Goal: Task Accomplishment & Management: Manage account settings

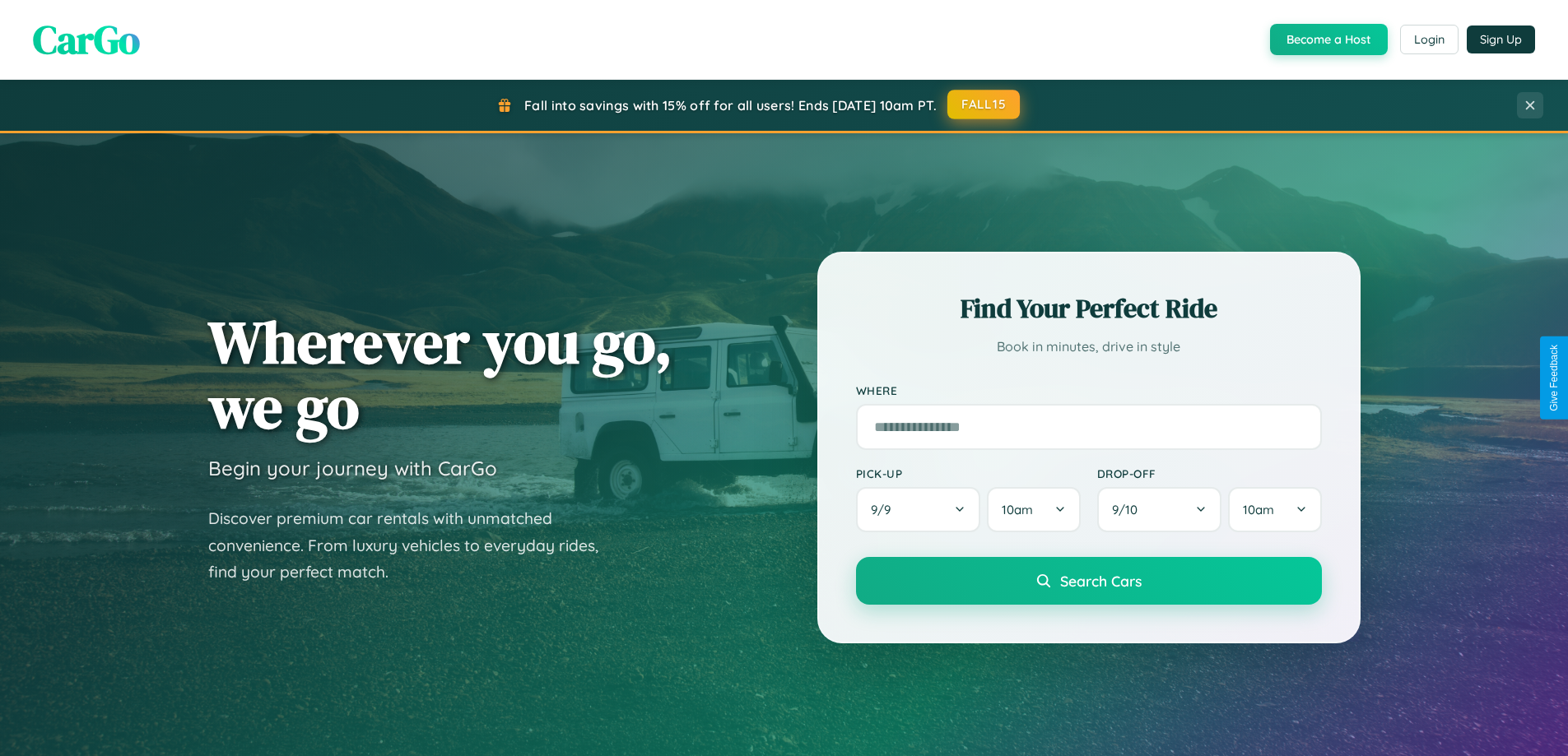
click at [984, 104] on button "FALL15" at bounding box center [983, 104] width 73 height 30
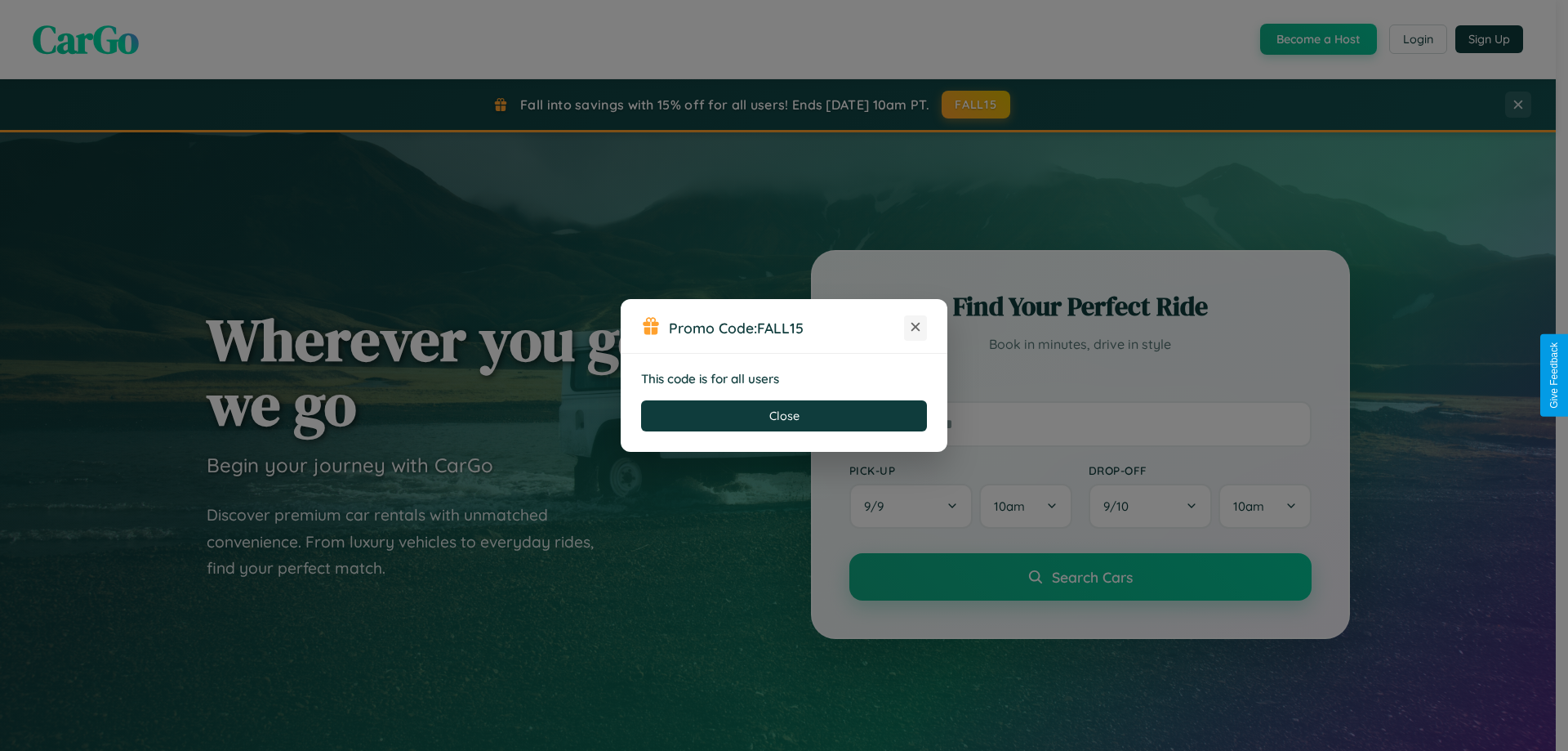
click at [915, 328] on icon at bounding box center [915, 327] width 16 height 16
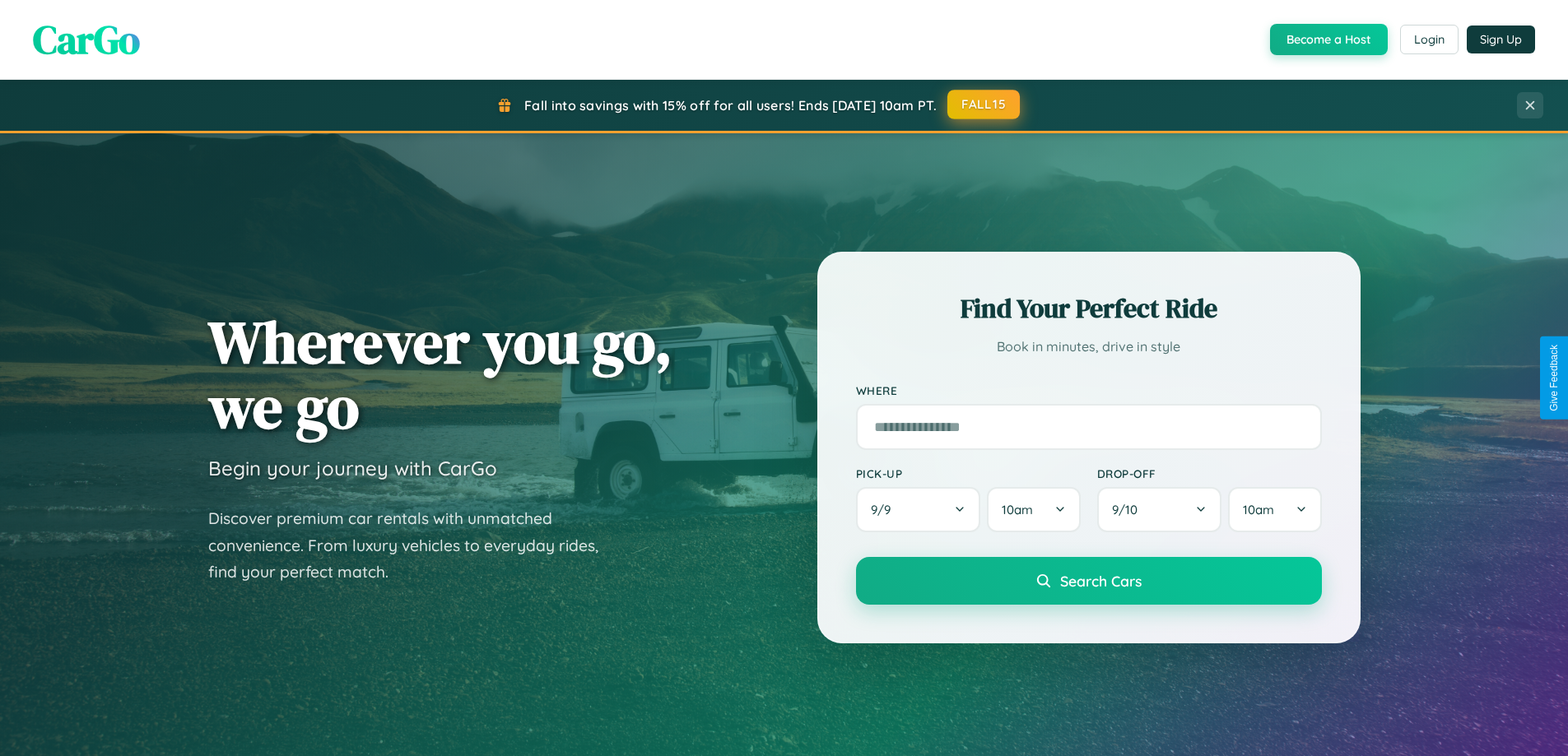
click at [984, 104] on button "FALL15" at bounding box center [983, 104] width 73 height 30
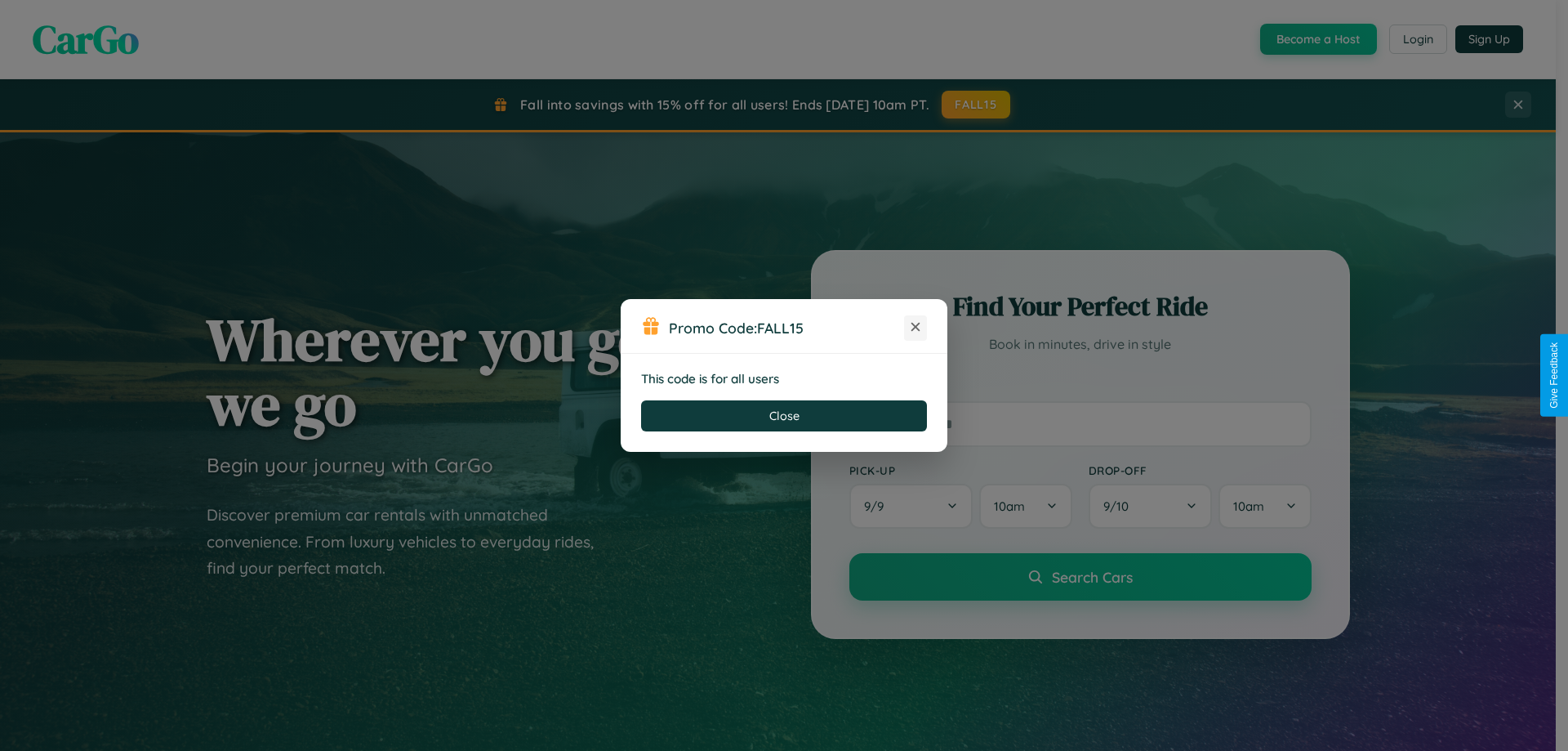
click at [915, 328] on icon at bounding box center [915, 327] width 16 height 16
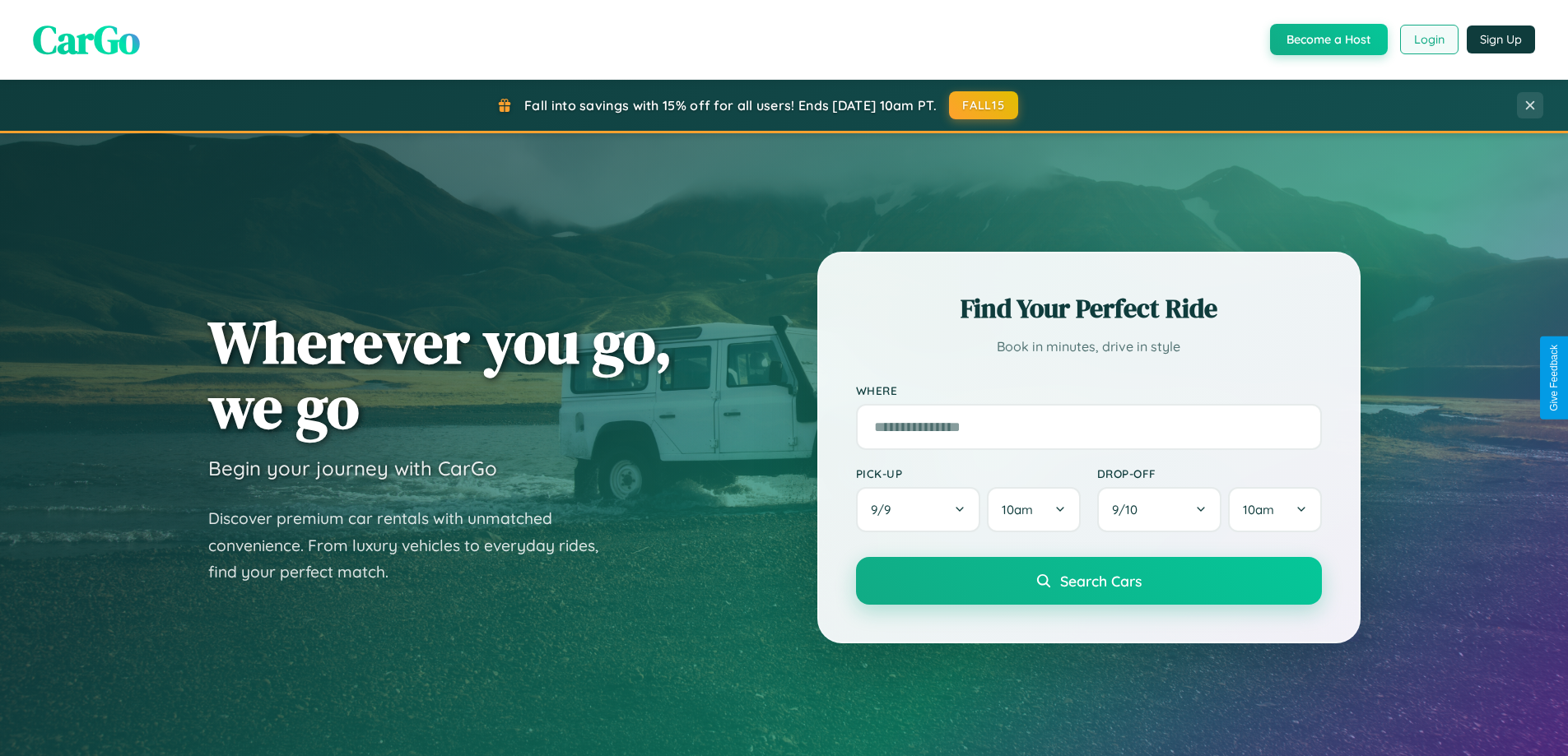
click at [1428, 40] on button "Login" at bounding box center [1429, 40] width 58 height 30
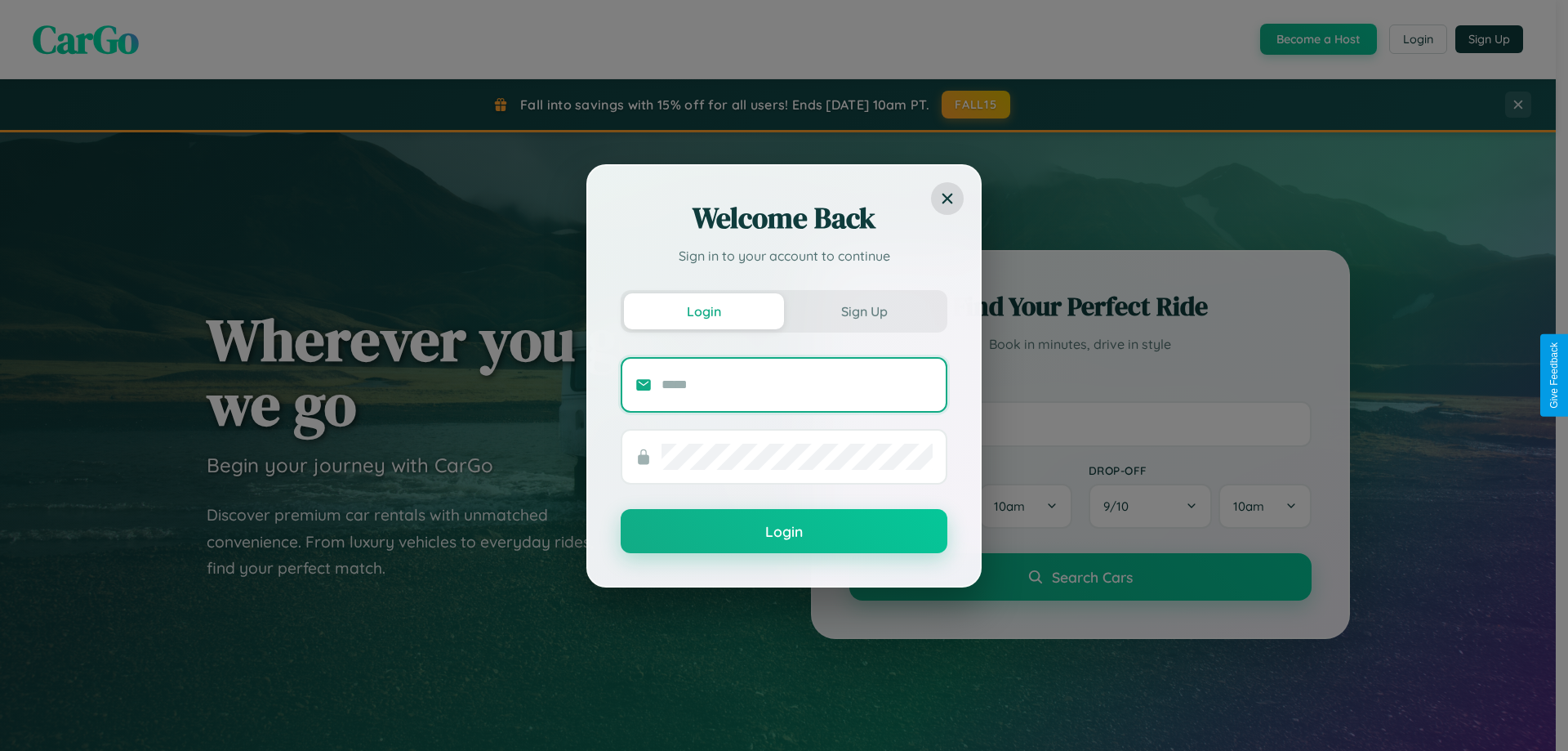
click at [797, 384] on input "text" at bounding box center [797, 385] width 271 height 27
type input "**********"
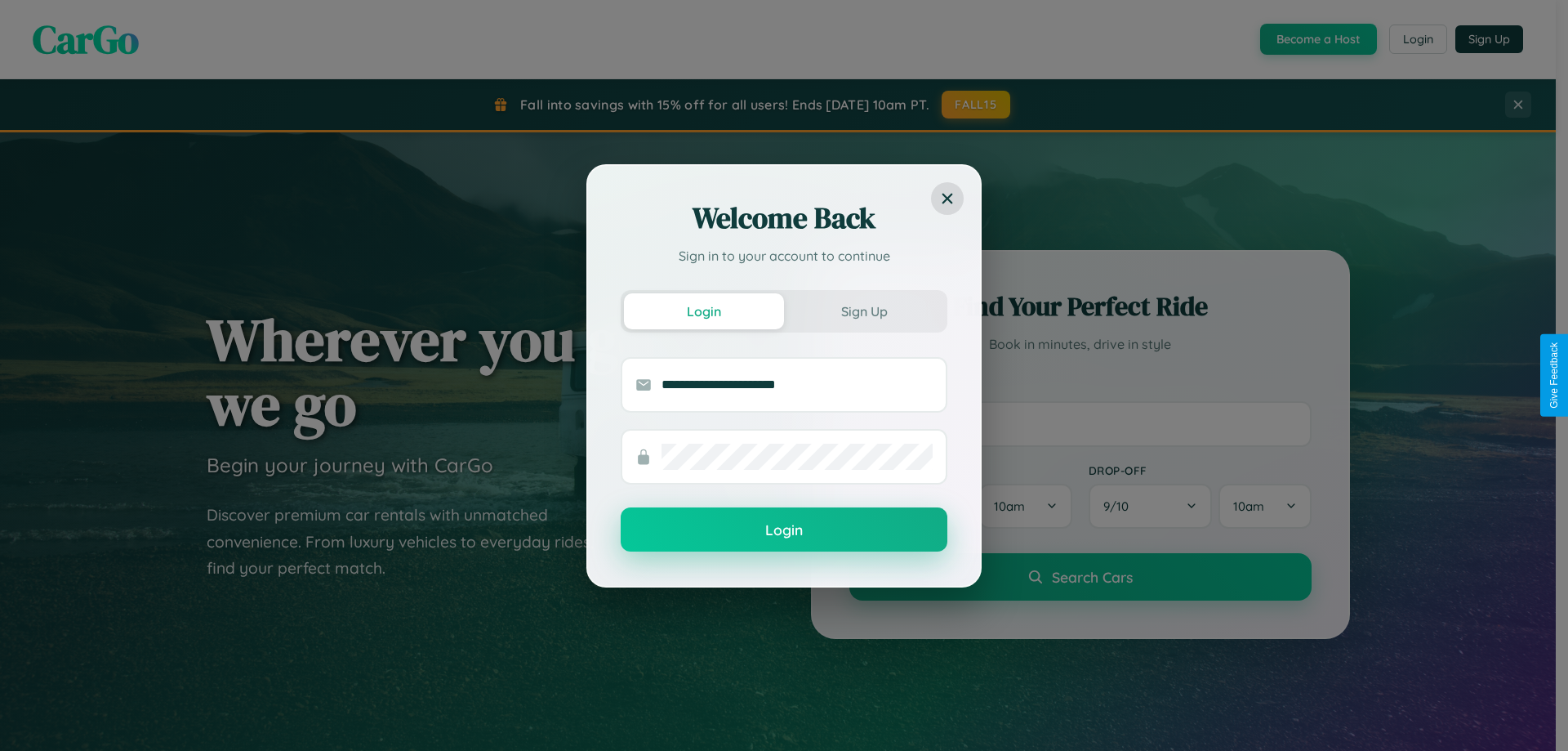
click at [784, 530] on button "Login" at bounding box center [784, 529] width 327 height 44
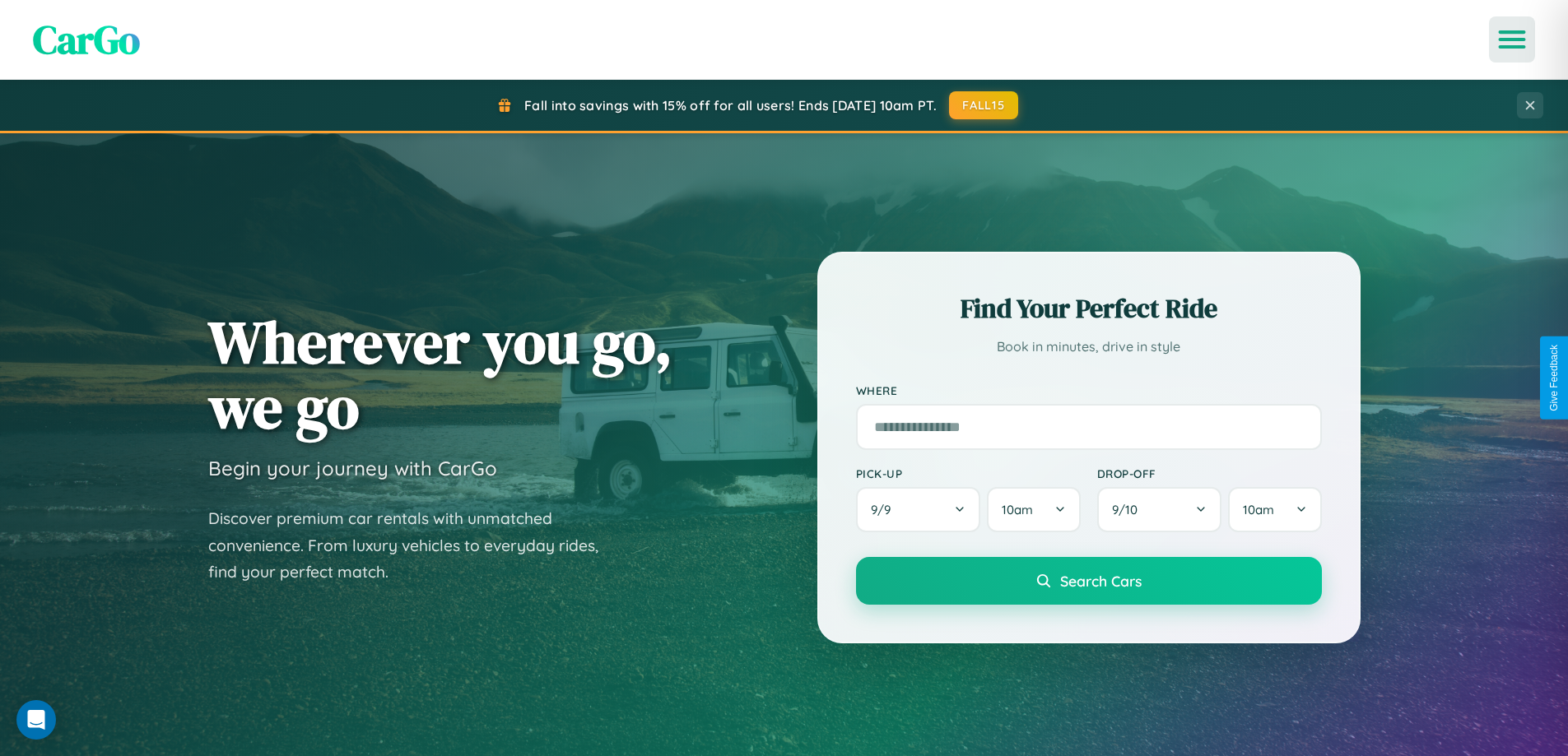
click at [1512, 40] on icon "Open menu" at bounding box center [1513, 40] width 24 height 15
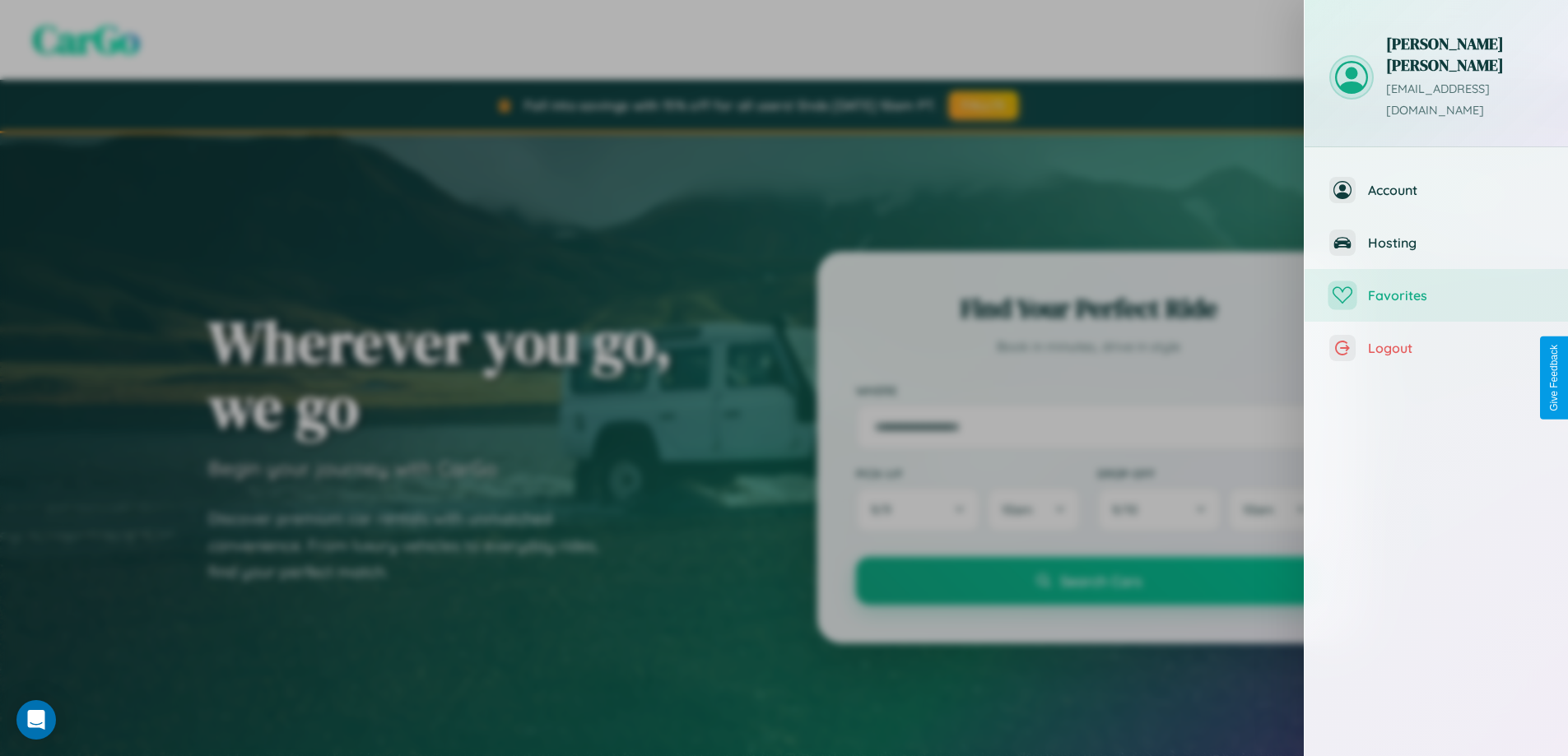
click at [1436, 287] on span "Favorites" at bounding box center [1455, 295] width 175 height 17
